Goal: Transaction & Acquisition: Purchase product/service

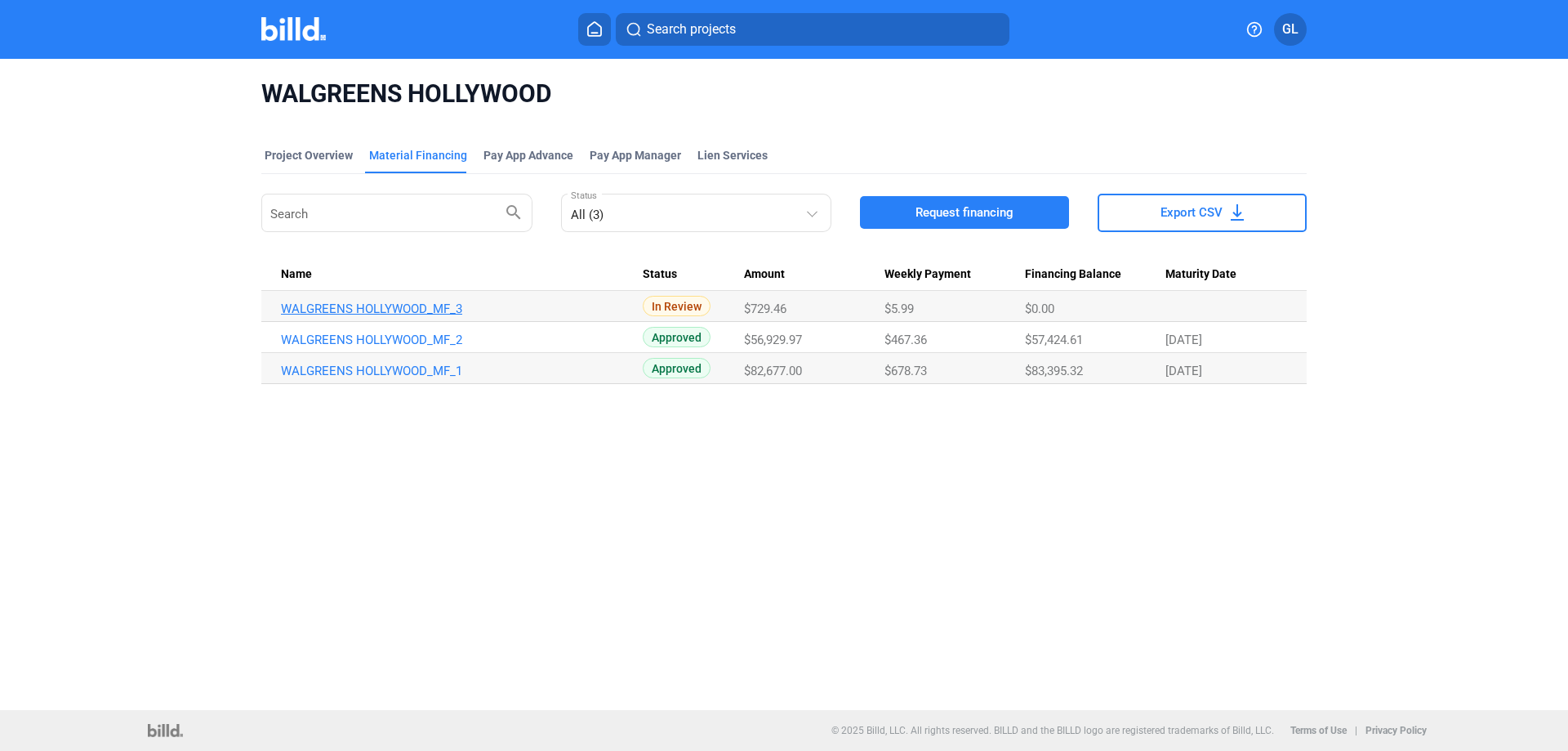
click at [437, 313] on link "WALGREENS HOLLYWOOD_MF_3" at bounding box center [462, 308] width 362 height 14
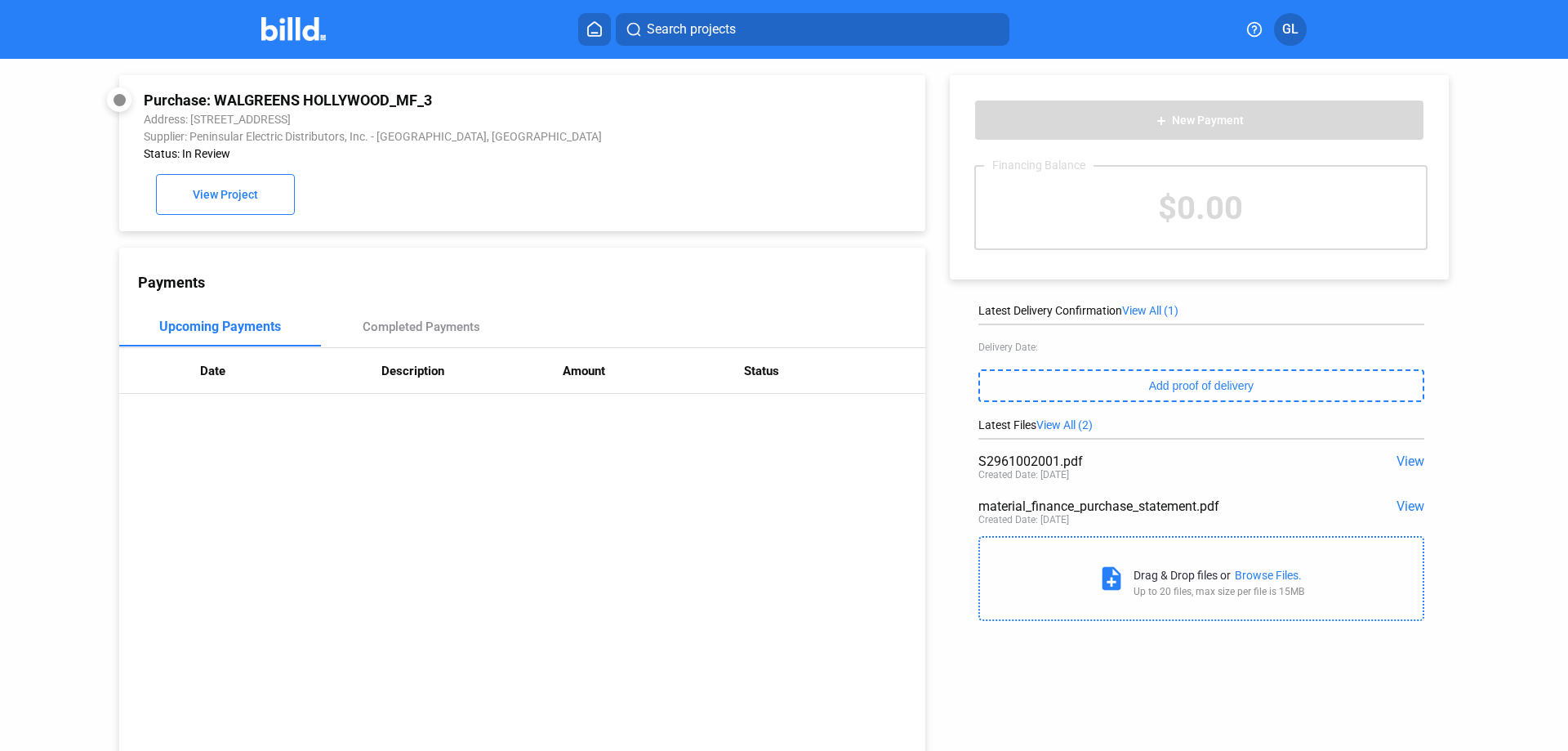
click at [1403, 462] on span "View" at bounding box center [1410, 461] width 28 height 15
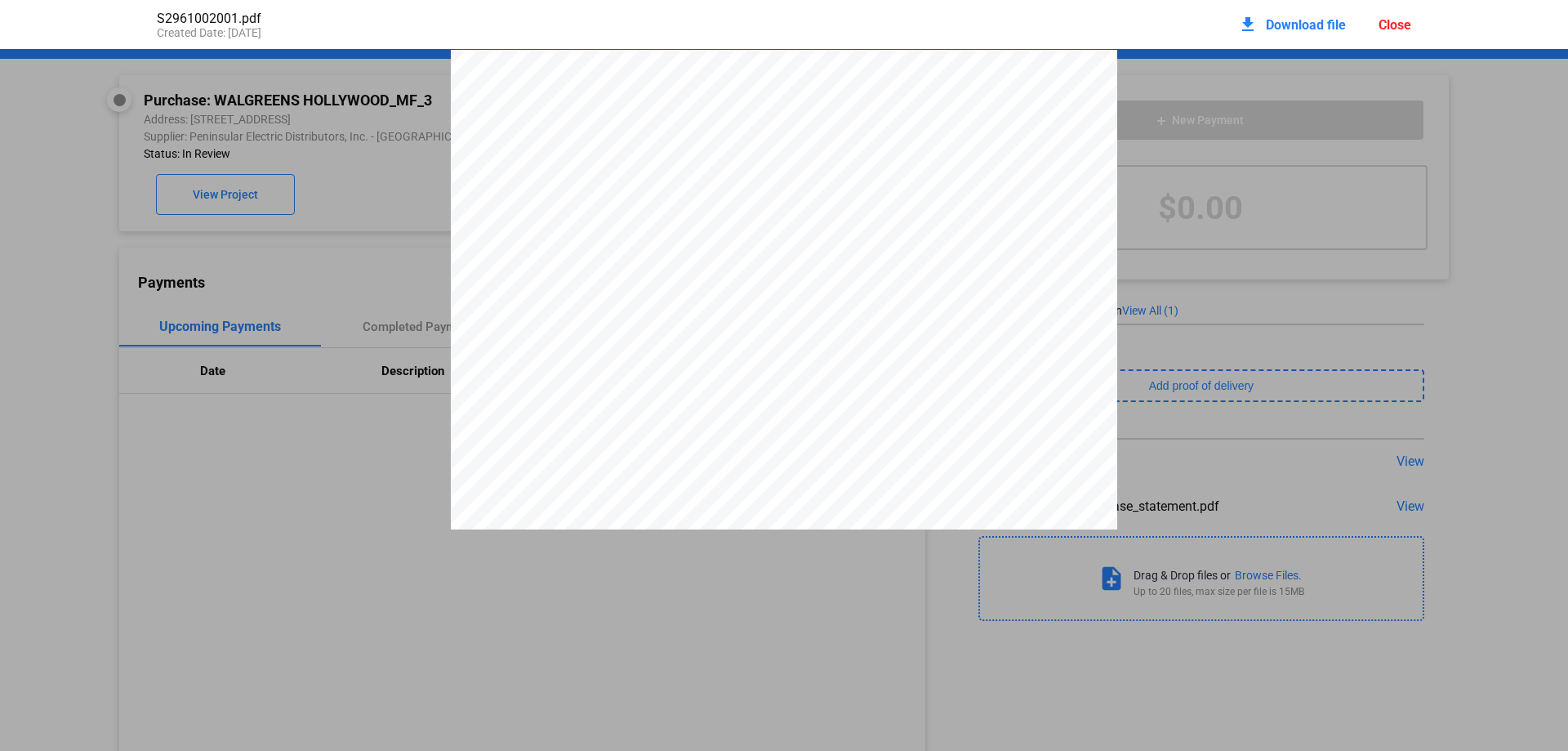
click at [1395, 28] on div "Close" at bounding box center [1395, 25] width 32 height 15
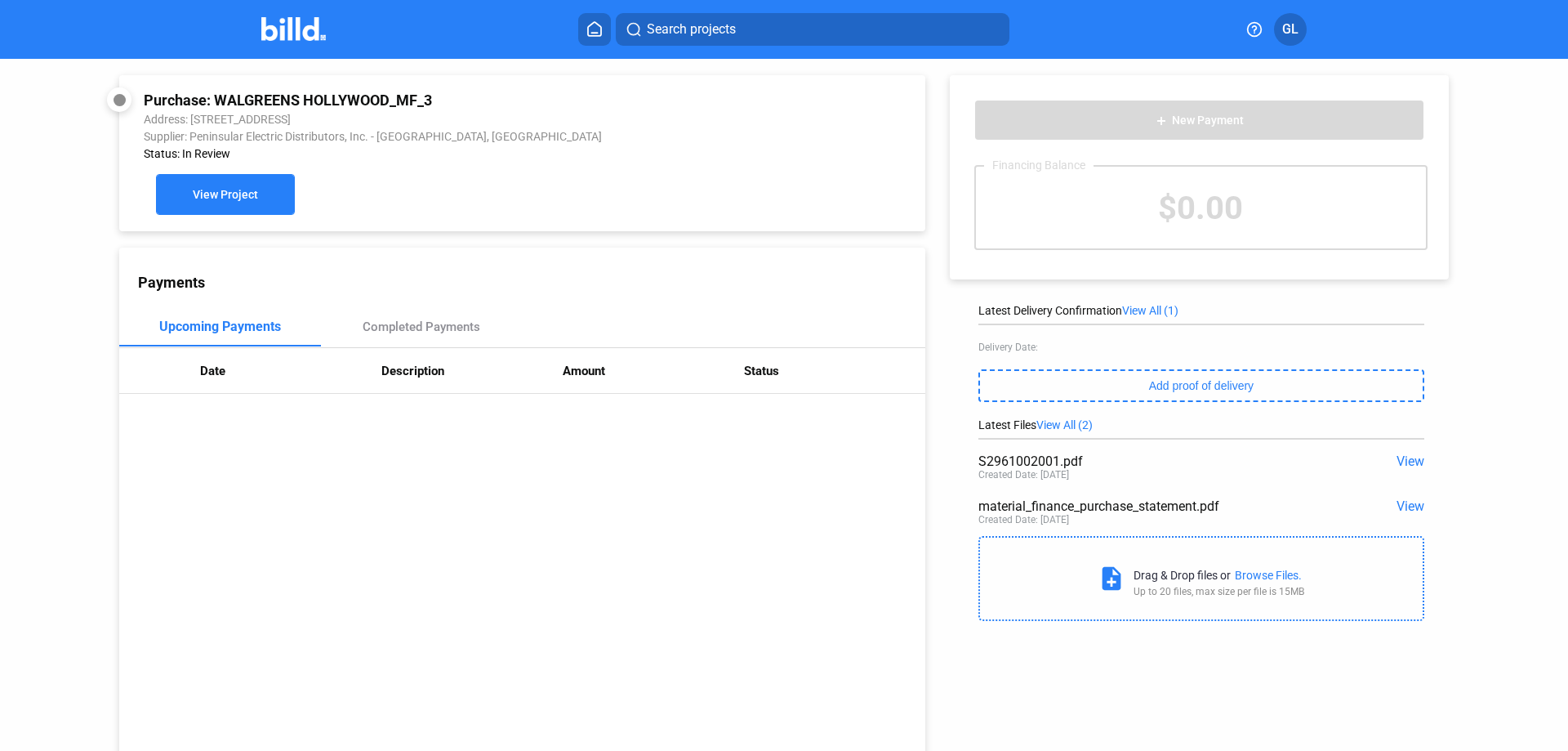
click at [234, 189] on button "View Project" at bounding box center [225, 195] width 138 height 41
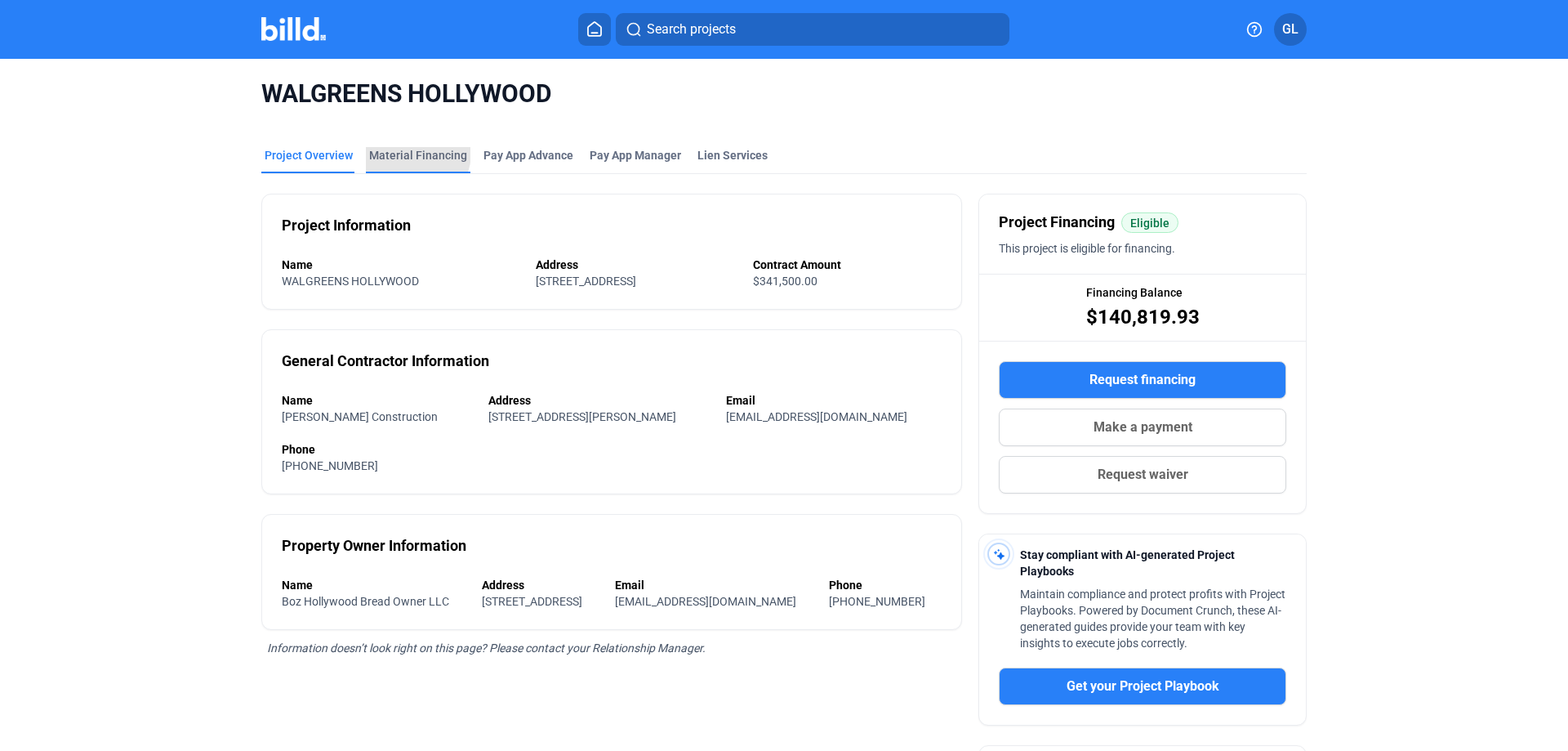
click at [405, 153] on div "Material Financing" at bounding box center [418, 155] width 98 height 16
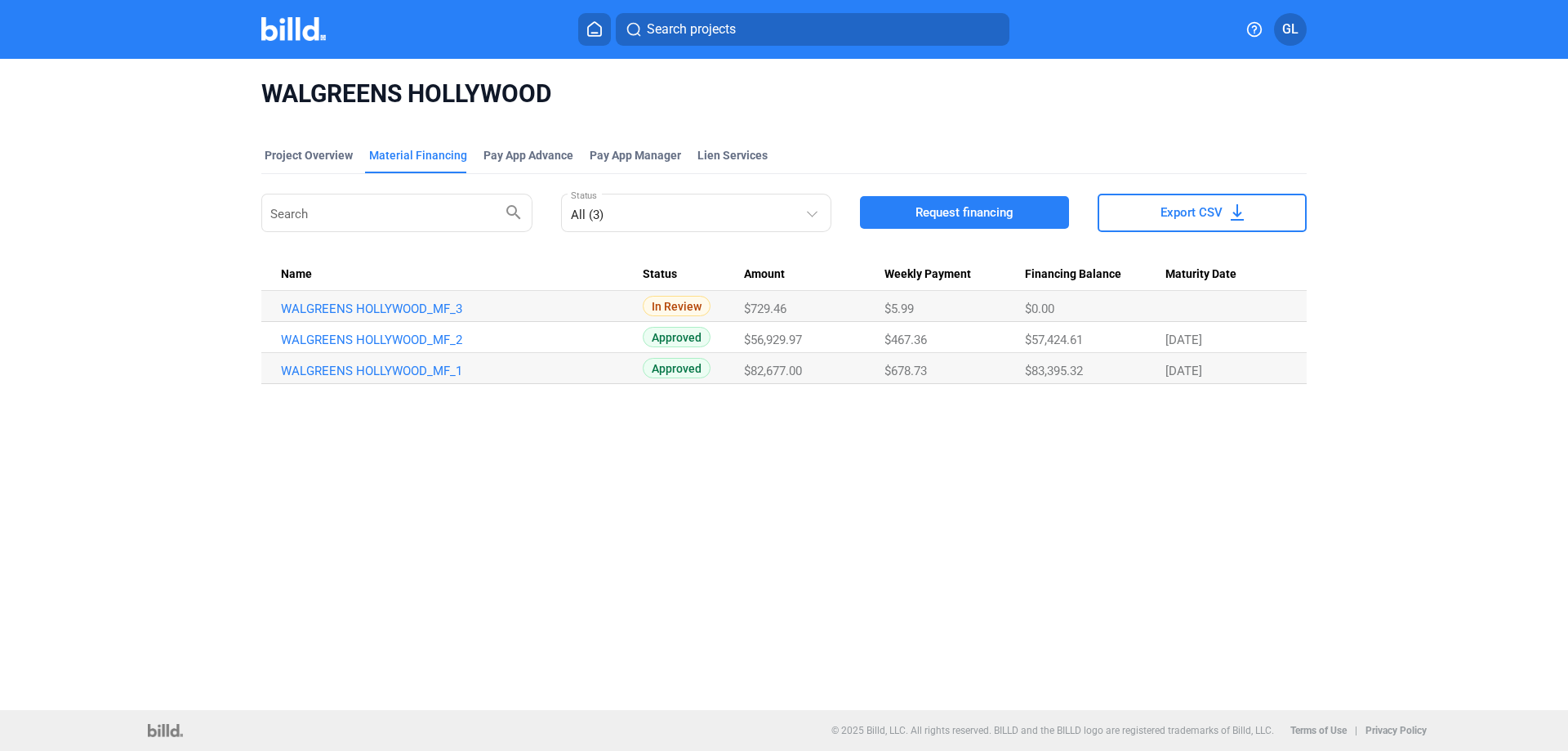
click at [940, 213] on span "Request financing" at bounding box center [964, 212] width 98 height 16
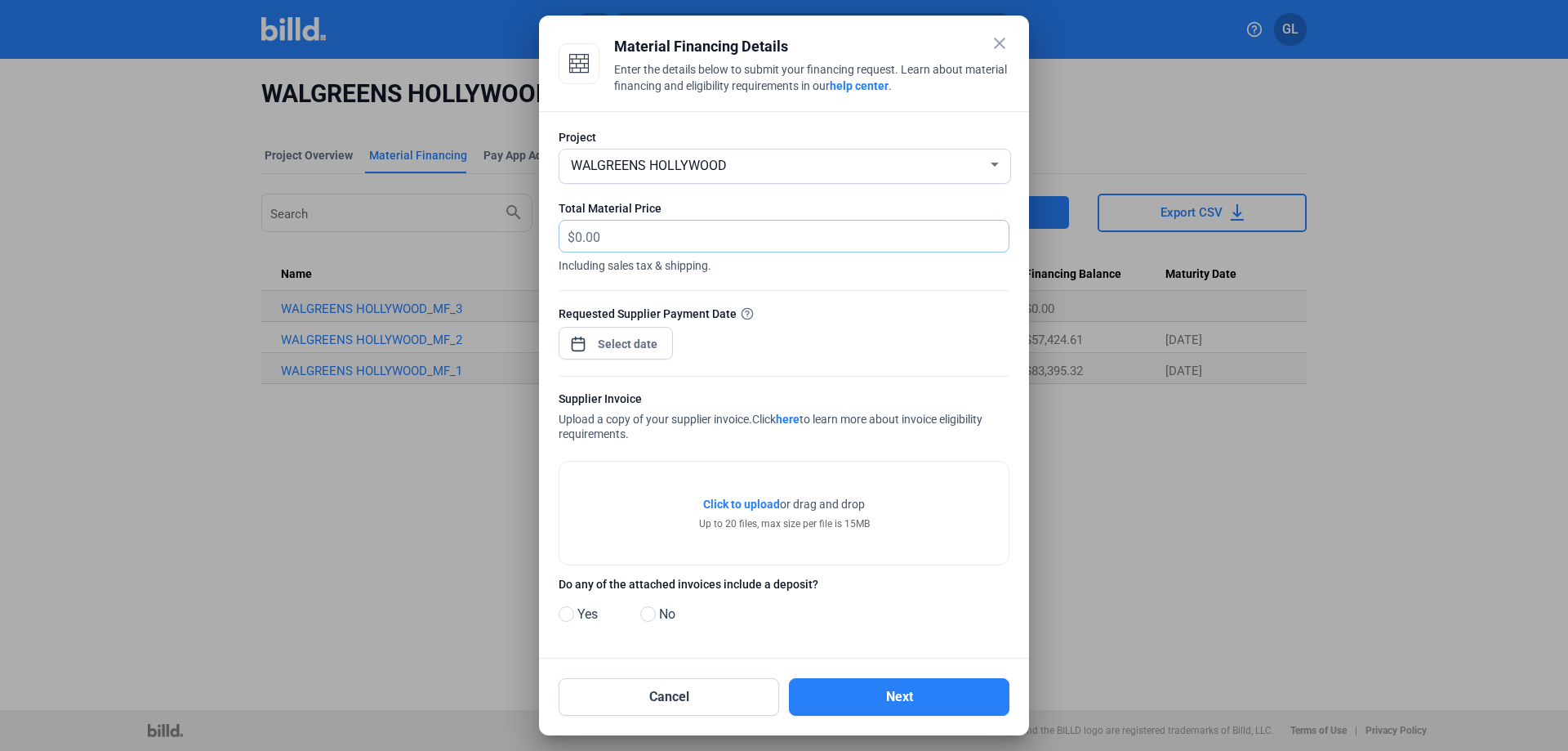
click at [668, 242] on input "text" at bounding box center [792, 236] width 434 height 31
type input "660.00"
click at [654, 337] on div "close Material Financing Details Enter the details below to submit your financi…" at bounding box center [784, 376] width 1568 height 751
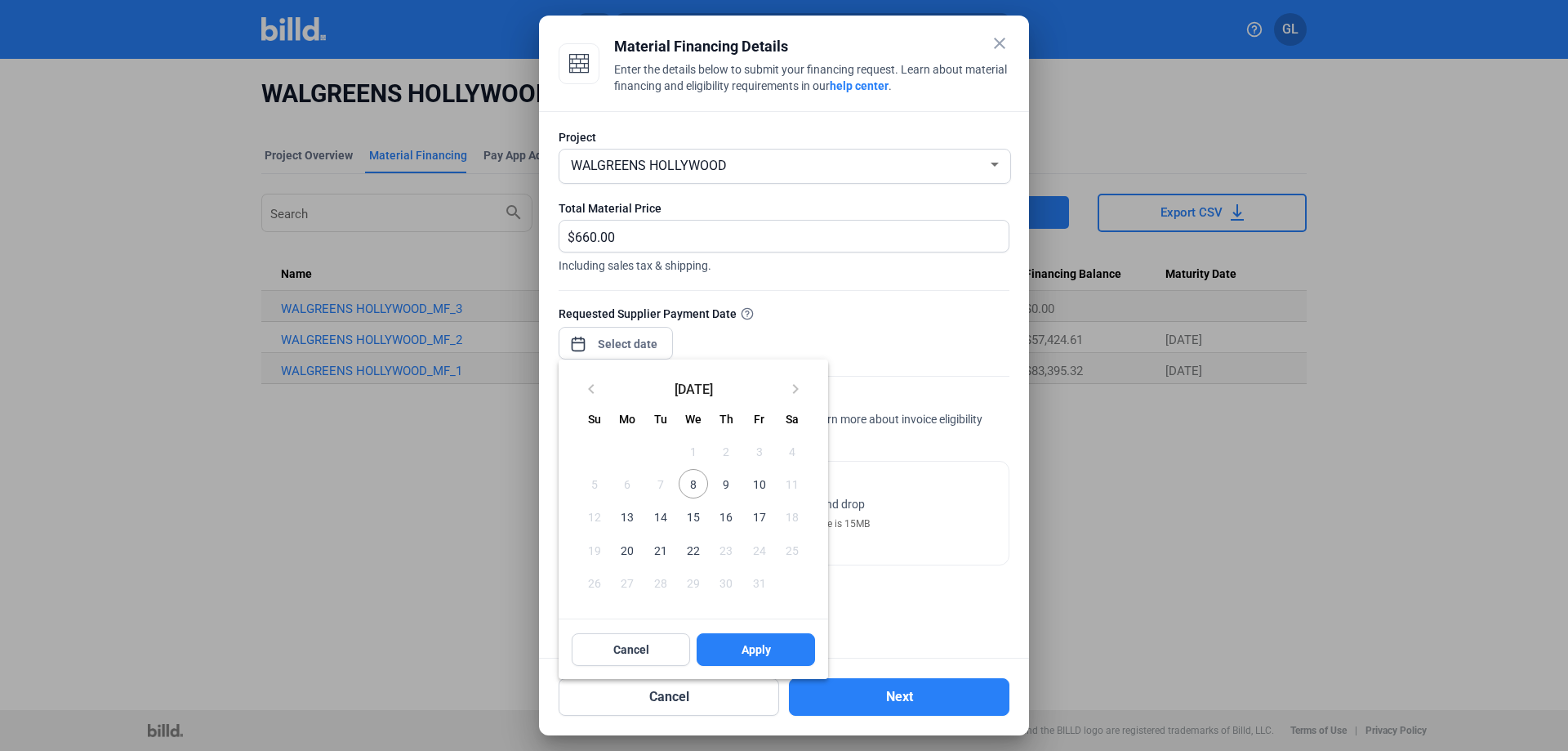
click at [691, 485] on span "8" at bounding box center [693, 483] width 30 height 30
click at [763, 647] on span "Apply" at bounding box center [756, 649] width 30 height 16
type input "[DATE]"
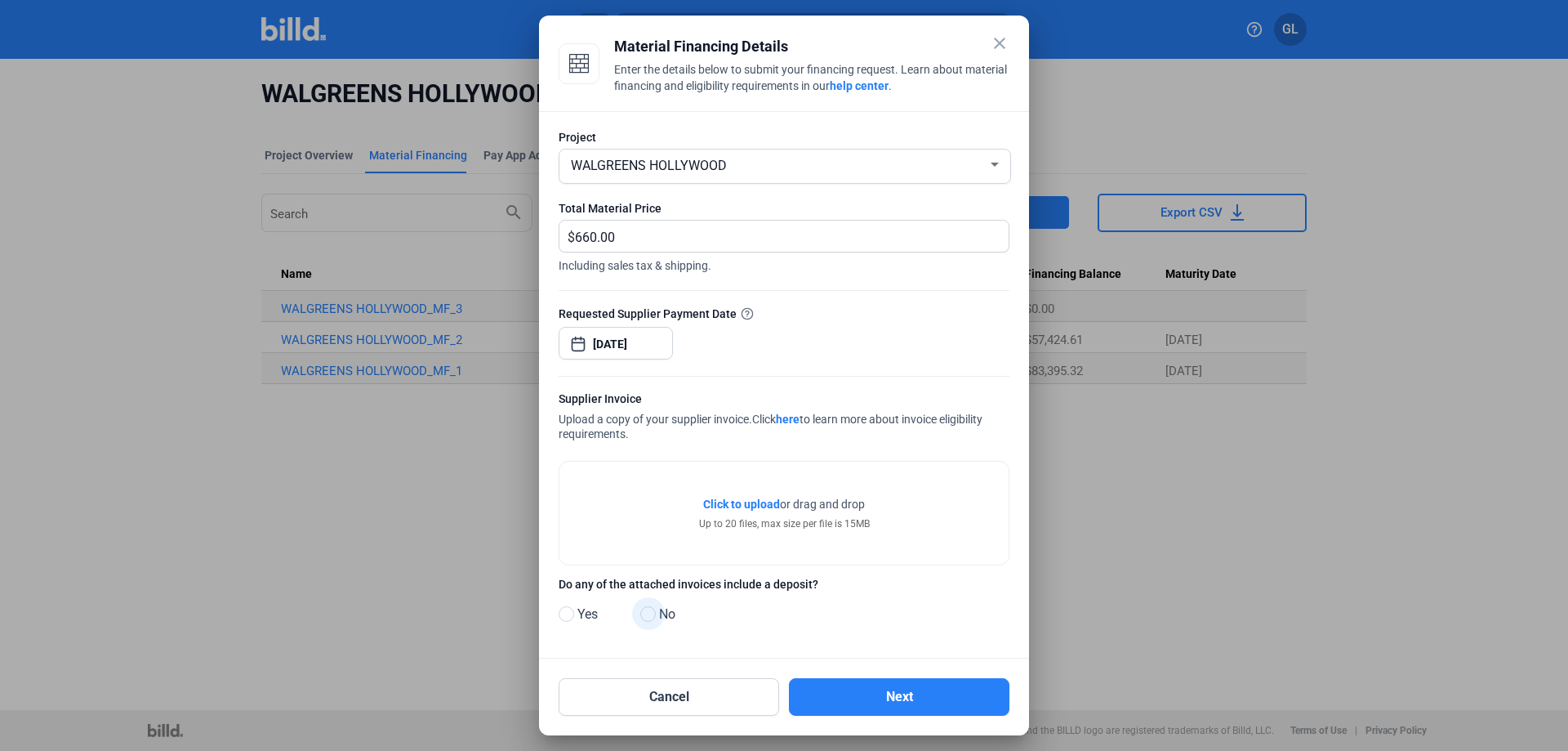
drag, startPoint x: 646, startPoint y: 614, endPoint x: 739, endPoint y: 624, distance: 93.5
click at [647, 614] on span at bounding box center [648, 613] width 15 height 15
click at [647, 614] on input "No" at bounding box center [646, 614] width 12 height 12
radio input "true"
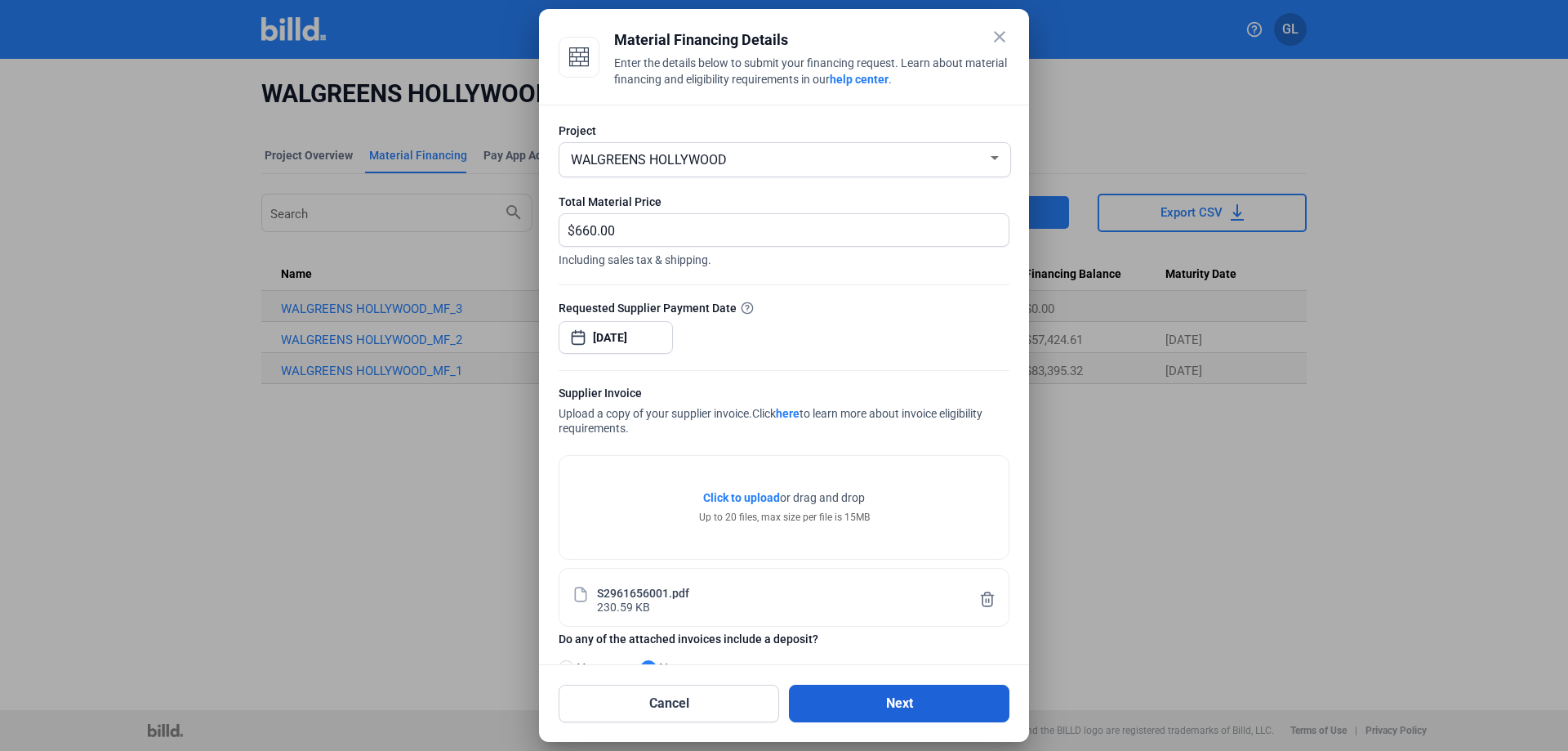
click at [917, 699] on button "Next" at bounding box center [900, 703] width 221 height 37
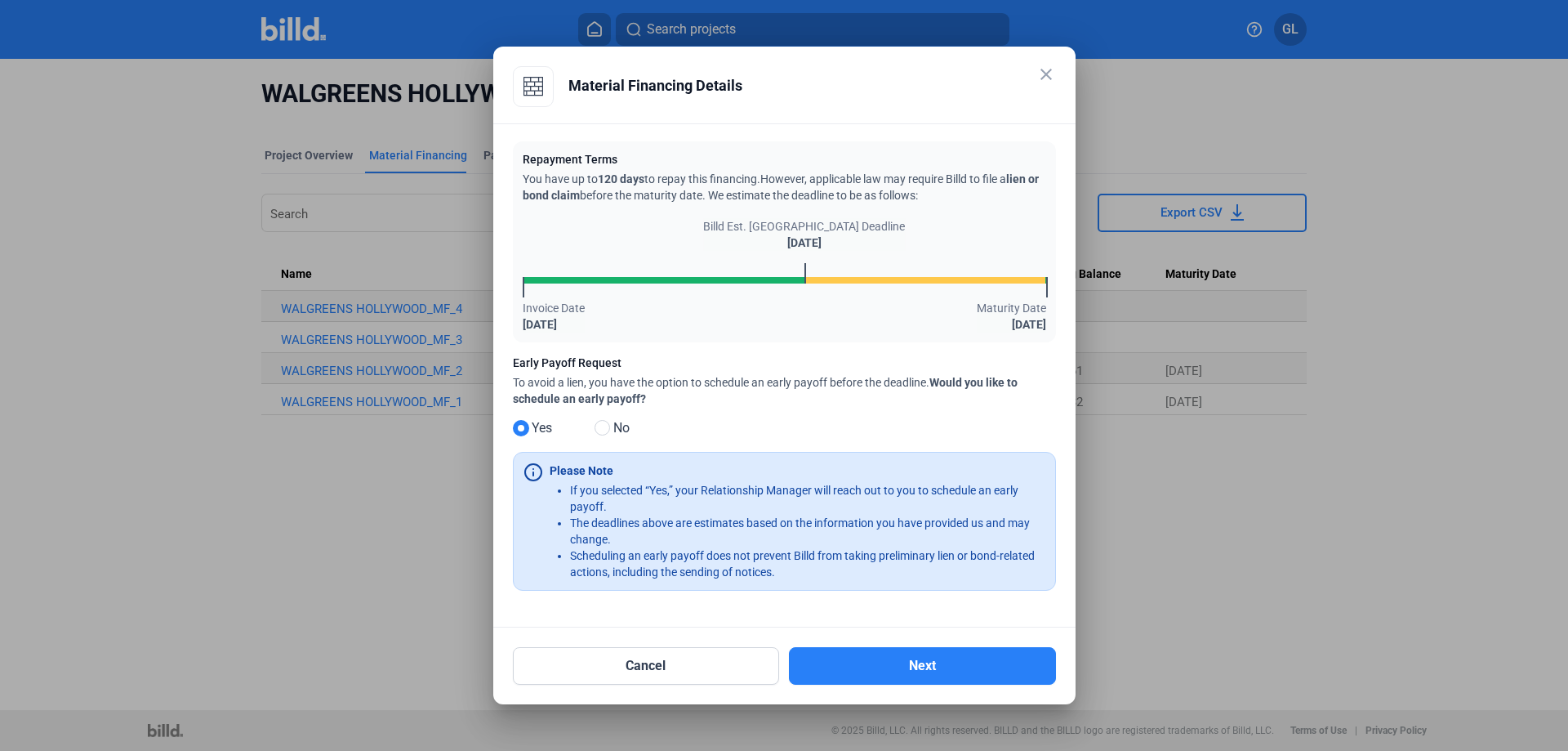
drag, startPoint x: 599, startPoint y: 426, endPoint x: 626, endPoint y: 428, distance: 27.1
click at [600, 426] on span at bounding box center [602, 427] width 15 height 15
click at [600, 426] on input "No" at bounding box center [601, 428] width 12 height 12
radio input "true"
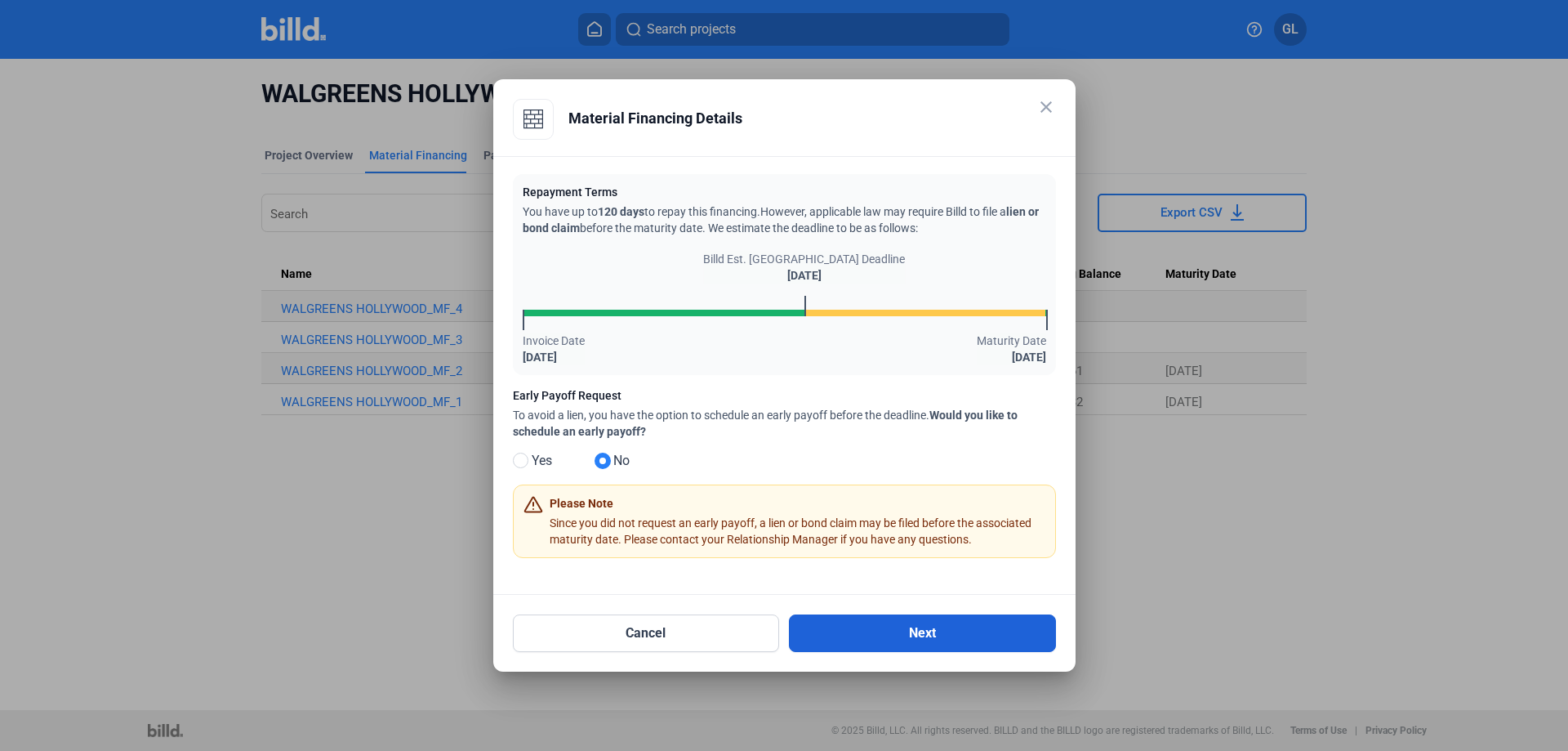
click at [929, 645] on button "Next" at bounding box center [922, 633] width 267 height 37
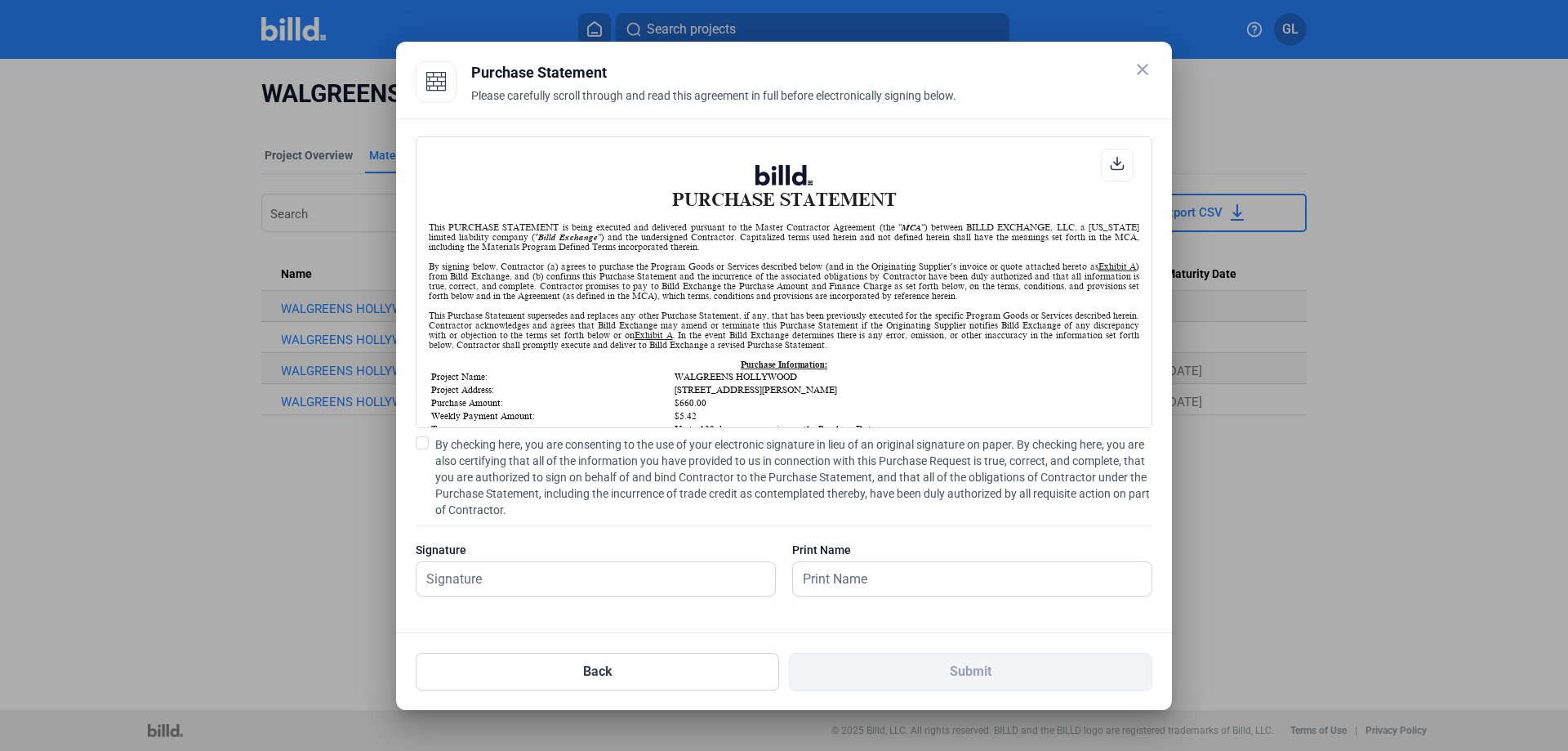
scroll to position [1, 0]
click at [421, 442] on span at bounding box center [421, 442] width 13 height 13
click at [0, 0] on input "By checking here, you are consenting to the use of your electronic signature in…" at bounding box center [0, 0] width 0 height 0
click at [484, 579] on input "text" at bounding box center [595, 579] width 358 height 33
type input "[PERSON_NAME]"
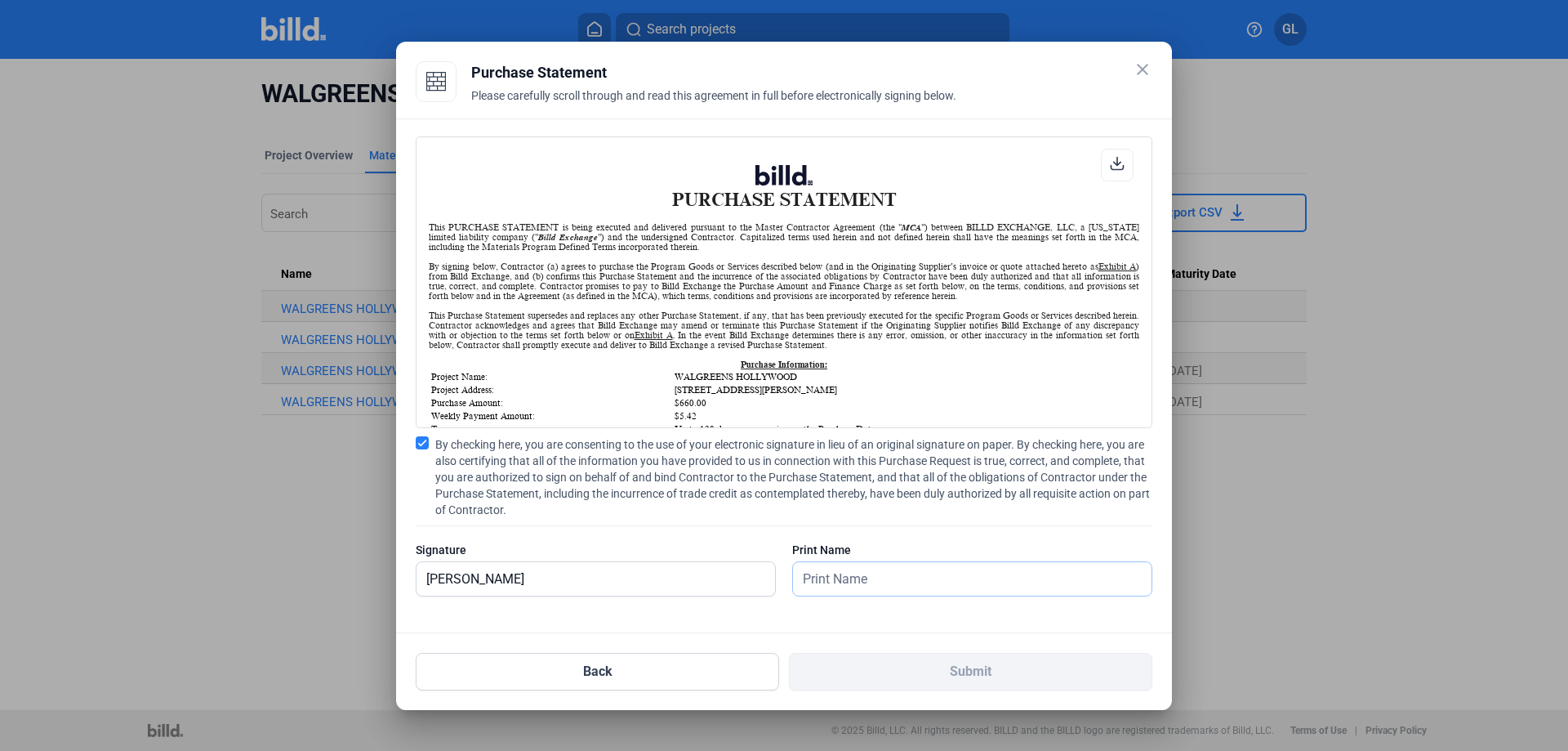
type input "[PERSON_NAME]"
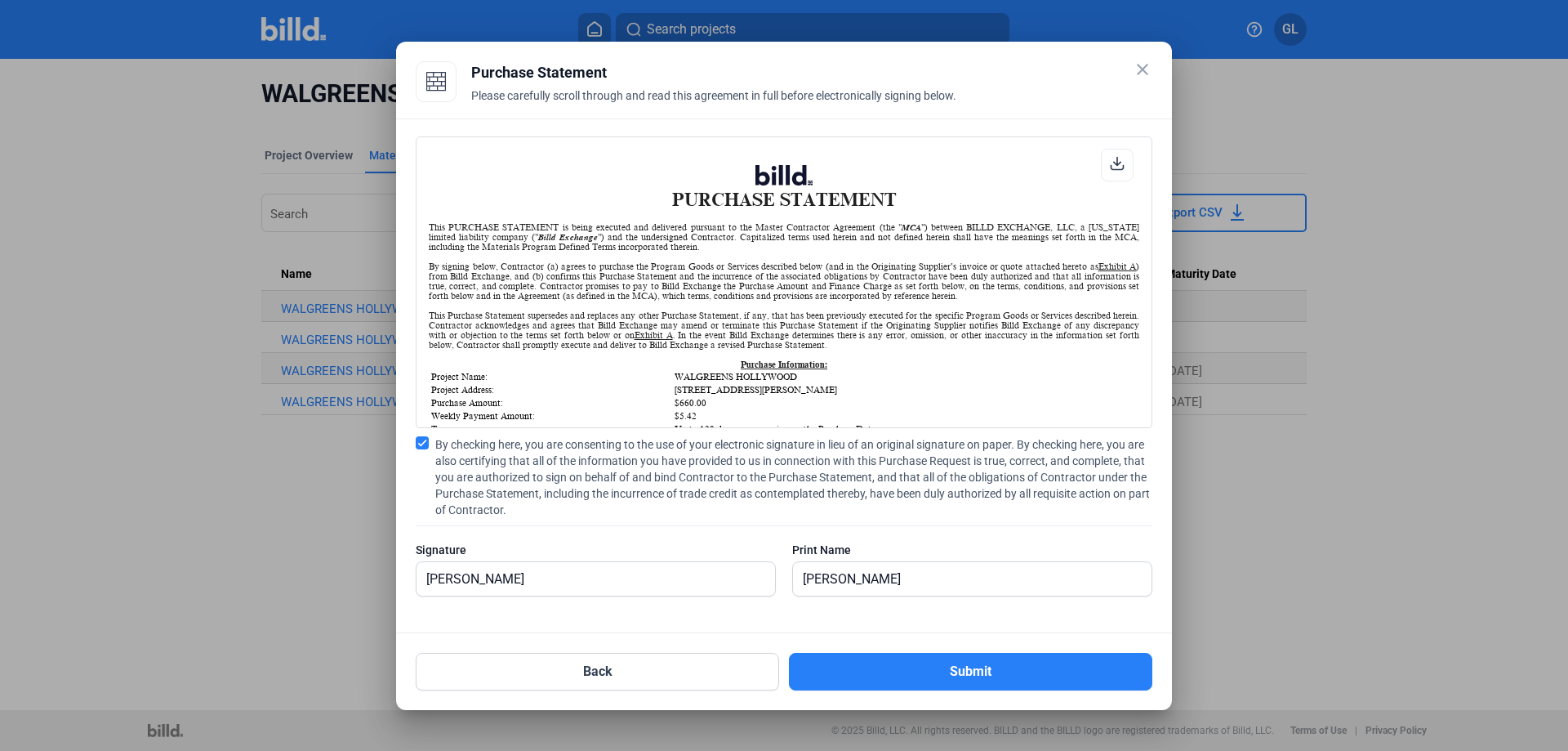
click at [935, 669] on button "Submit" at bounding box center [971, 671] width 364 height 37
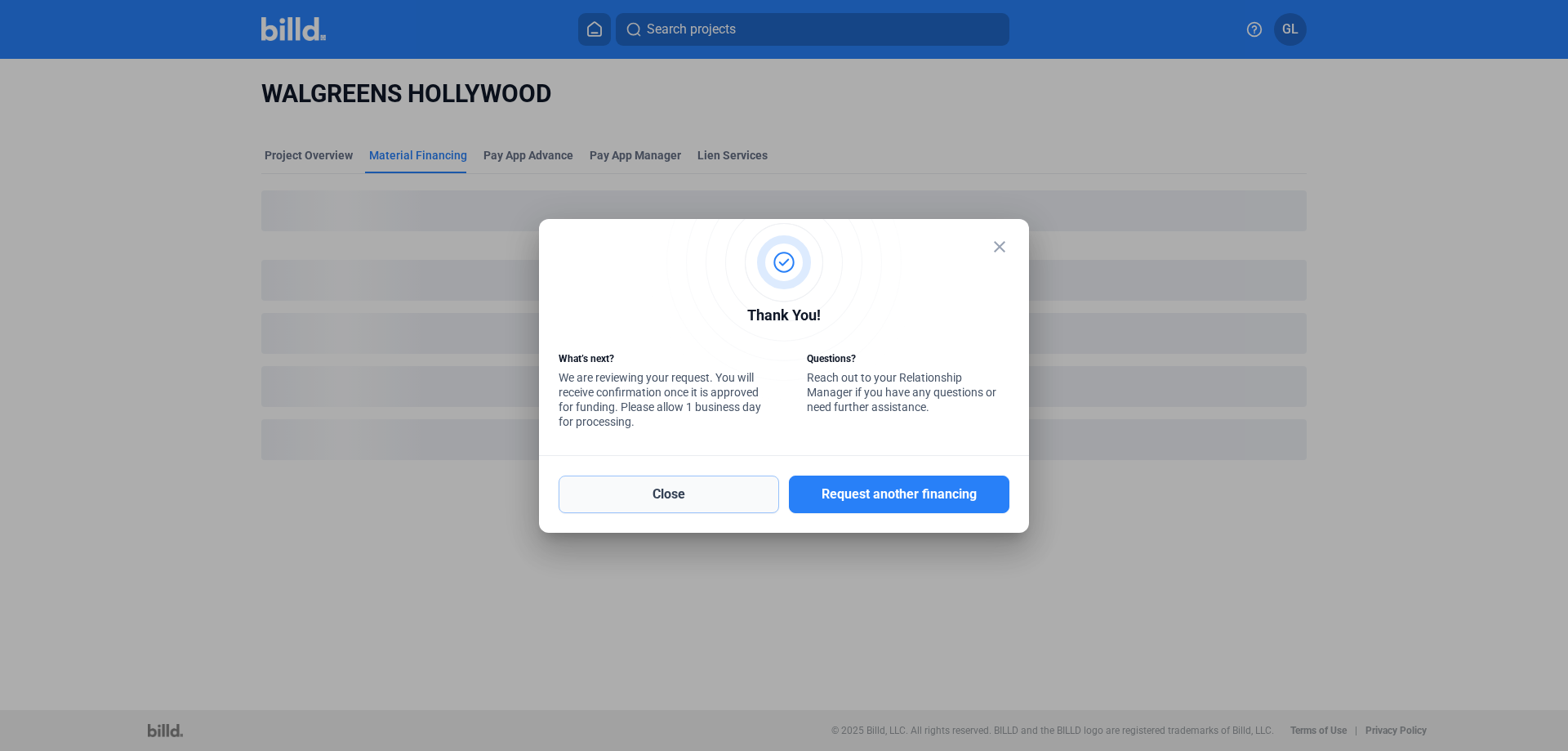
click at [670, 500] on button "Close" at bounding box center [669, 494] width 221 height 37
